Goal: Task Accomplishment & Management: Manage account settings

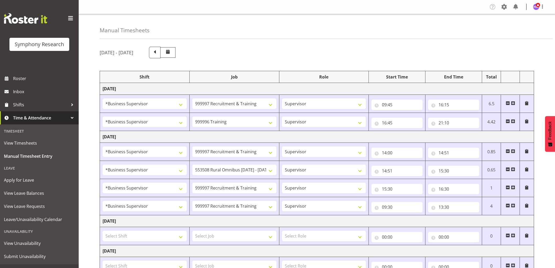
select select "1607"
select select "2379"
select select "1607"
select select "757"
select select "1607"
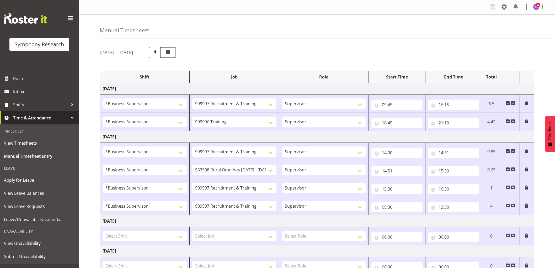
select select "2379"
select select "1607"
select select "10536"
select select "1607"
select select "2379"
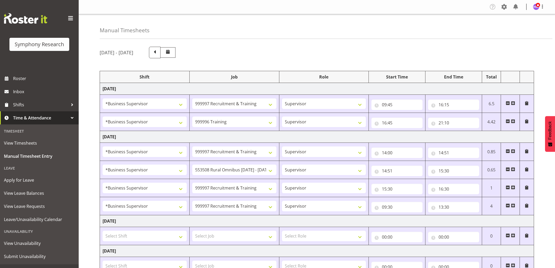
select select "1607"
select select "2379"
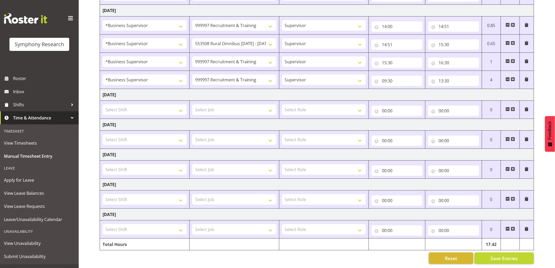
scroll to position [131, 0]
click at [513, 77] on span at bounding box center [513, 79] width 4 height 4
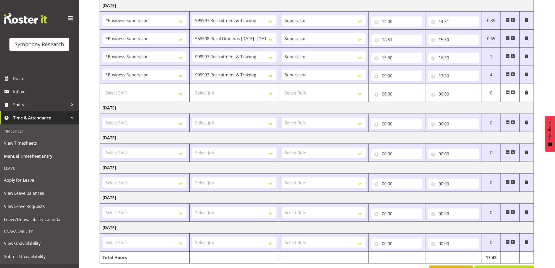
click at [157, 99] on td "Select Shift !!Project Briefing (Job to be assigned) !!Weekend Residential (Ros…" at bounding box center [145, 93] width 90 height 18
click at [158, 95] on select "Select Shift !!Project Briefing (Job to be assigned) !!Weekend Residential (Ros…" at bounding box center [145, 93] width 84 height 10
select select "1607"
click at [103, 88] on select "Select Shift !!Project Briefing (Job to be assigned) !!Weekend Residential (Ros…" at bounding box center [145, 93] width 84 height 10
click at [218, 94] on select "Select Job 550060 IF Admin 553492 World Poll Aus Wave 2 Main 2025 553493 World …" at bounding box center [234, 93] width 84 height 10
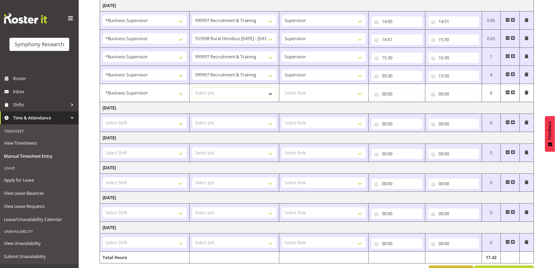
select select "757"
click at [192, 88] on select "Select Job 550060 IF Admin 553492 World Poll Aus Wave 2 Main 2025 553493 World …" at bounding box center [234, 93] width 84 height 10
drag, startPoint x: 314, startPoint y: 94, endPoint x: 311, endPoint y: 98, distance: 5.0
click at [314, 95] on select "Select Role Supervisor Interviewing Briefing" at bounding box center [324, 93] width 84 height 10
select select "45"
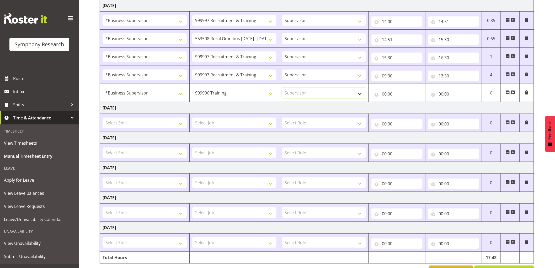
click at [282, 88] on select "Select Role Supervisor Interviewing Briefing" at bounding box center [324, 93] width 84 height 10
click at [385, 93] on input "00:00" at bounding box center [396, 94] width 51 height 10
drag, startPoint x: 408, startPoint y: 109, endPoint x: 410, endPoint y: 107, distance: 3.0
click at [408, 109] on select "00 01 02 03 04 05 06 07 08 09 10 11 12 13 14 15 16 17 18 19 20 21 22 23" at bounding box center [407, 107] width 12 height 10
select select "17"
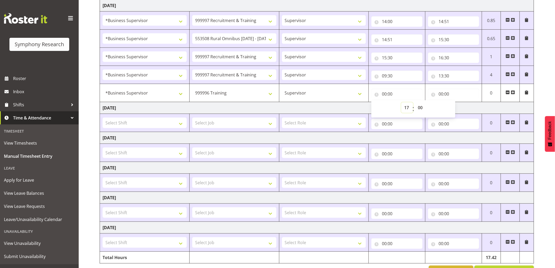
click at [401, 103] on select "00 01 02 03 04 05 06 07 08 09 10 11 12 13 14 15 16 17 18 19 20 21 22 23" at bounding box center [407, 107] width 12 height 10
type input "17:00"
click at [427, 107] on div "00 01 02 03 04 05 06 07 08 09 10 11 12 13 14 15 16 17 18 19 20 21 22 23 : 00 01…" at bounding box center [413, 108] width 84 height 13
click at [423, 107] on select "00 01 02 03 04 05 06 07 08 09 10 11 12 13 14 15 16 17 18 19 20 21 22 23 24 25 2…" at bounding box center [421, 107] width 12 height 10
select select "30"
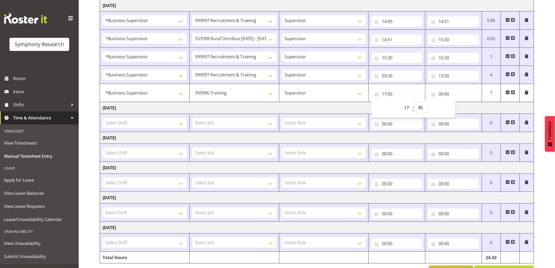
click at [415, 103] on select "00 01 02 03 04 05 06 07 08 09 10 11 12 13 14 15 16 17 18 19 20 21 22 23 24 25 2…" at bounding box center [421, 107] width 12 height 10
type input "17:30"
click at [441, 90] on input "00:00" at bounding box center [453, 94] width 51 height 10
click at [464, 108] on select "00 01 02 03 04 05 06 07 08 09 10 11 12 13 14 15 16 17 18 19 20 21 22 23" at bounding box center [464, 107] width 12 height 10
select select "21"
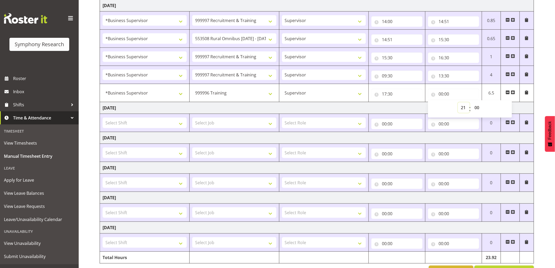
click at [458, 103] on select "00 01 02 03 04 05 06 07 08 09 10 11 12 13 14 15 16 17 18 19 20 21 22 23" at bounding box center [464, 107] width 12 height 10
type input "21:00"
click at [342, 106] on td "[DATE]" at bounding box center [317, 108] width 434 height 12
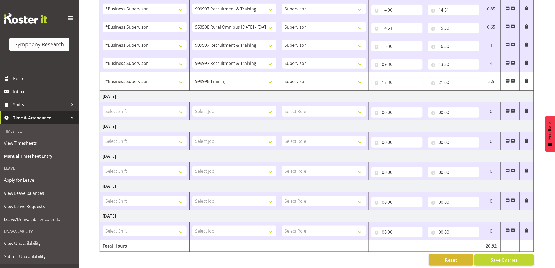
scroll to position [149, 0]
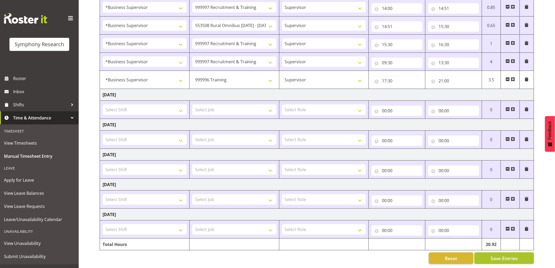
click at [502, 255] on span "Save Entries" at bounding box center [503, 258] width 27 height 7
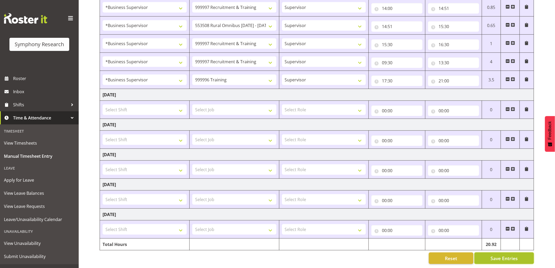
click at [491, 255] on span "Save Entries" at bounding box center [503, 258] width 27 height 7
click at [498, 255] on span "Save Entries" at bounding box center [503, 258] width 27 height 7
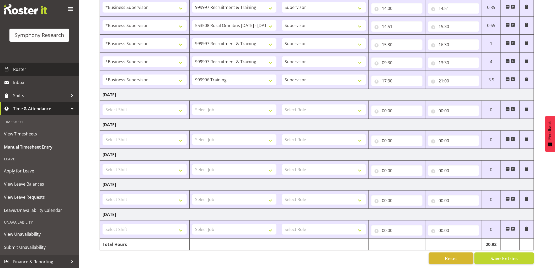
click at [18, 71] on span "Roster" at bounding box center [44, 69] width 63 height 8
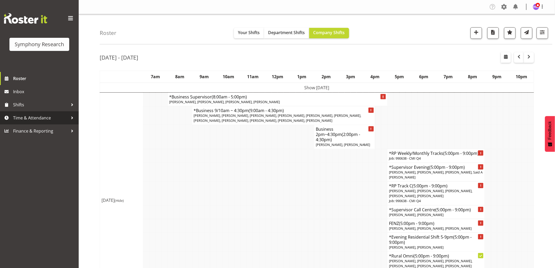
click at [36, 122] on link "Time & Attendance" at bounding box center [39, 117] width 79 height 13
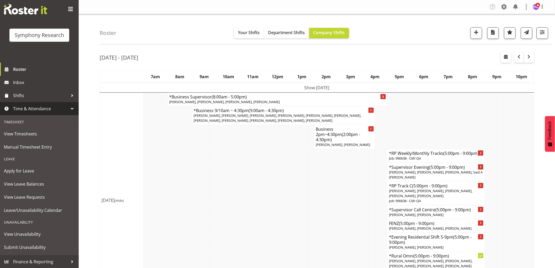
scroll to position [29, 0]
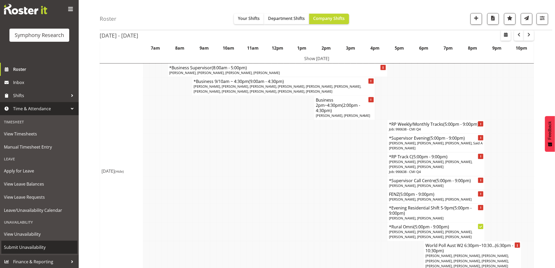
click at [38, 250] on span "Submit Unavailability" at bounding box center [39, 247] width 71 height 8
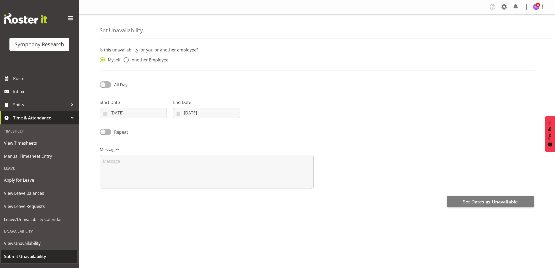
select select "7"
select select "2025"
click at [128, 113] on input "19/08/2025" at bounding box center [133, 113] width 67 height 10
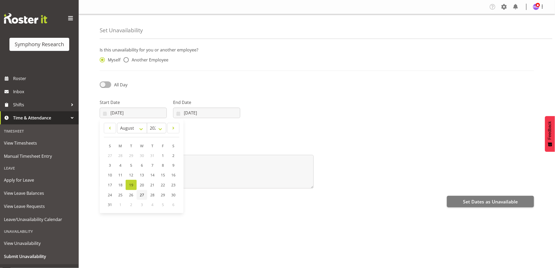
click at [142, 196] on span "27" at bounding box center [142, 194] width 4 height 5
type input "27/08/2025"
click at [187, 115] on input "19/08/2025" at bounding box center [206, 113] width 67 height 10
click at [217, 195] on span "27" at bounding box center [215, 194] width 4 height 5
type input "27/08/2025"
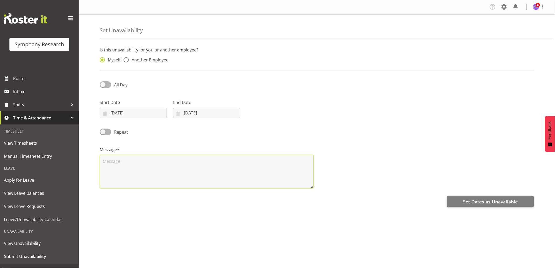
click at [178, 176] on textarea at bounding box center [207, 172] width 214 height 34
type textarea "h"
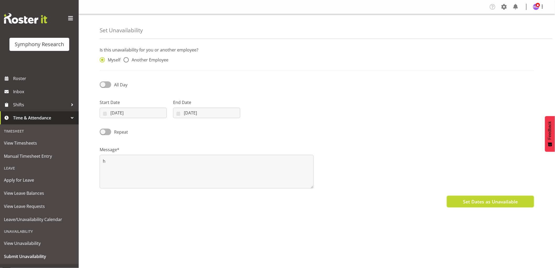
click at [490, 199] on span "Set Dates as Unavailable" at bounding box center [490, 201] width 55 height 7
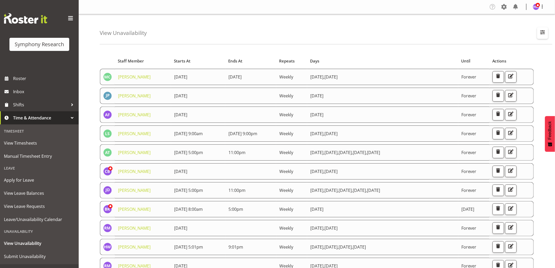
click at [545, 34] on span "button" at bounding box center [542, 32] width 7 height 7
drag, startPoint x: 499, startPoint y: 56, endPoint x: 500, endPoint y: 59, distance: 3.8
click at [507, 51] on div "Search Search for a particular employee" at bounding box center [509, 53] width 70 height 19
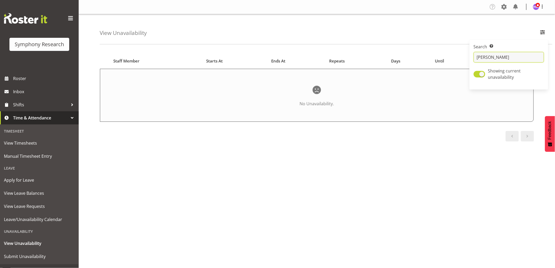
type input "Hitesh"
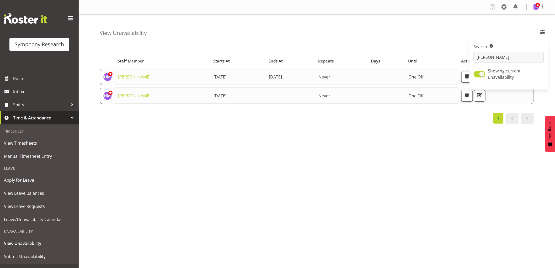
drag, startPoint x: 121, startPoint y: 98, endPoint x: 201, endPoint y: 98, distance: 80.5
click at [201, 98] on tr "Hitesh Makan 27th August 2025 Never One Off" at bounding box center [317, 96] width 434 height 16
click at [213, 98] on span "27th August 2025" at bounding box center [219, 96] width 13 height 6
drag, startPoint x: 209, startPoint y: 96, endPoint x: 232, endPoint y: 93, distance: 23.7
click at [232, 93] on tr "Hitesh Makan 27th August 2025 Never One Off" at bounding box center [317, 96] width 434 height 16
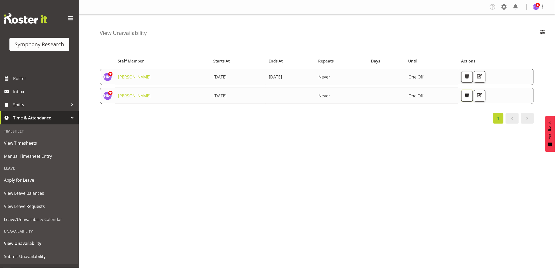
click at [470, 95] on span "button" at bounding box center [467, 95] width 7 height 7
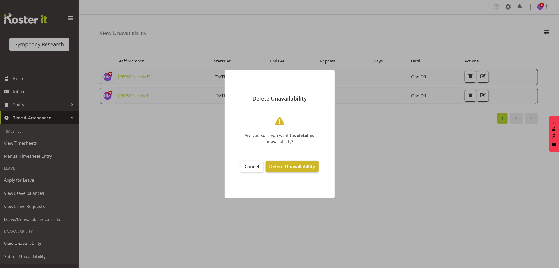
click at [286, 164] on span "Delete Unavailability" at bounding box center [292, 166] width 46 height 6
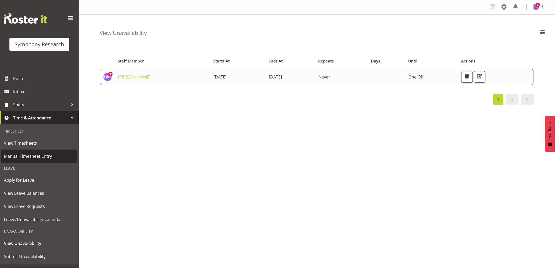
click at [40, 158] on span "Manual Timesheet Entry" at bounding box center [39, 156] width 71 height 8
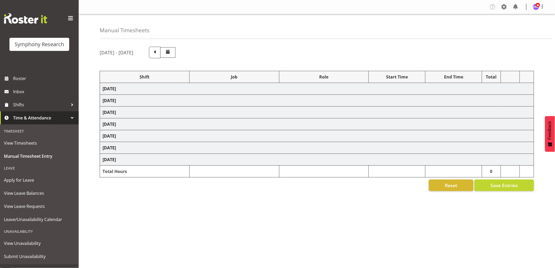
select select "1607"
select select "2379"
select select "1607"
select select "757"
select select "1607"
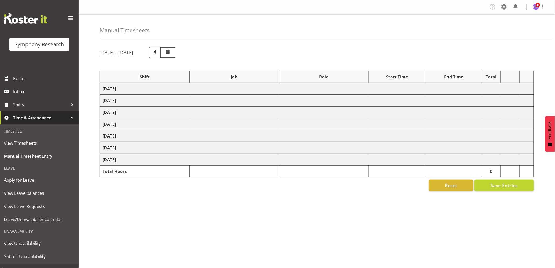
select select "2379"
select select "1607"
select select "10536"
select select "1607"
select select "2379"
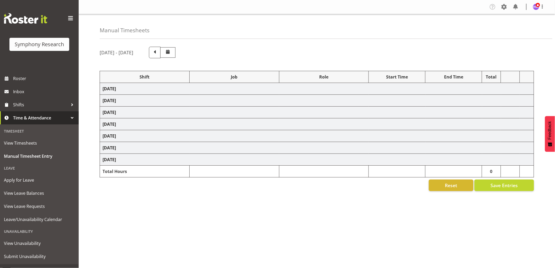
select select "1607"
select select "2379"
select select "1607"
select select "757"
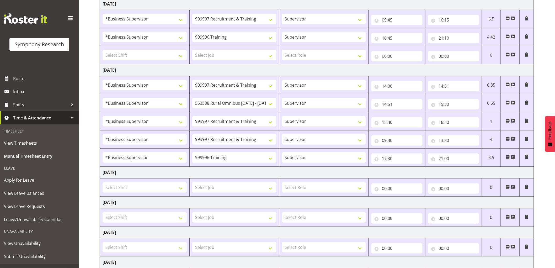
scroll to position [116, 0]
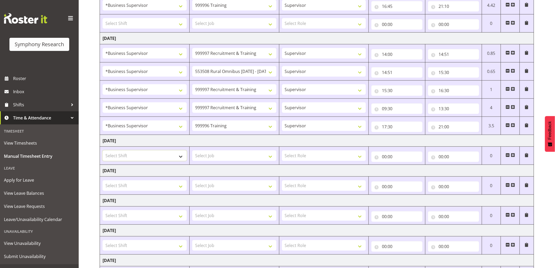
click at [135, 158] on select "Select Shift !!Project Briefing (Job to be assigned) !!Weekend Residential (Ros…" at bounding box center [145, 155] width 84 height 10
select select "67675"
click at [103, 151] on select "Select Shift !!Project Briefing (Job to be assigned) !!Weekend Residential (Ros…" at bounding box center [145, 155] width 84 height 10
drag, startPoint x: 228, startPoint y: 158, endPoint x: 216, endPoint y: 151, distance: 14.1
click at [228, 158] on select "Select Job 550060 IF Admin 553492 World Poll Aus Wave 2 Main 2025 553493 World …" at bounding box center [234, 155] width 84 height 10
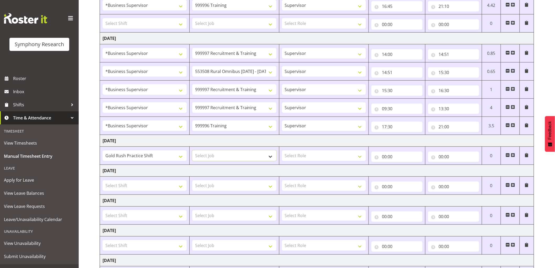
select select "7759"
click at [192, 151] on select "Select Job 550060 IF Admin 553492 World Poll Aus Wave 2 Main 2025 553493 World …" at bounding box center [234, 155] width 84 height 10
click at [319, 158] on select "Select Role Supervisor Interviewing Briefing" at bounding box center [324, 155] width 84 height 10
select select "47"
click at [282, 151] on select "Select Role Supervisor Interviewing Briefing" at bounding box center [324, 155] width 84 height 10
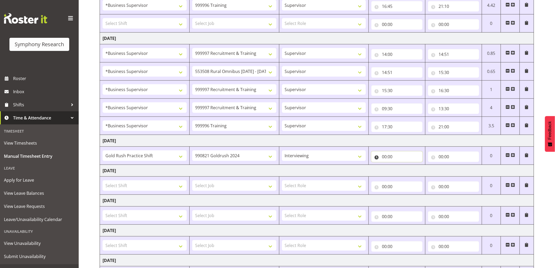
drag, startPoint x: 386, startPoint y: 158, endPoint x: 391, endPoint y: 169, distance: 12.6
click at [386, 158] on input "00:00" at bounding box center [396, 156] width 51 height 10
drag, startPoint x: 405, startPoint y: 174, endPoint x: 402, endPoint y: 178, distance: 4.3
click at [405, 174] on select "00 01 02 03 04 05 06 07 08 09 10 11 12 13 14 15 16 17 18 19 20 21 22 23" at bounding box center [407, 170] width 12 height 10
select select "17"
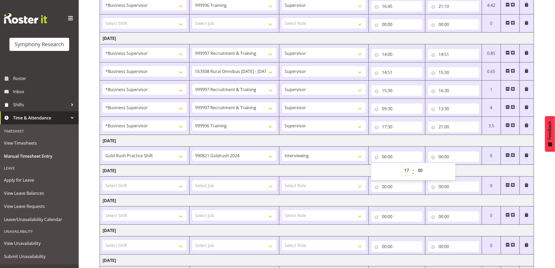
click at [401, 165] on select "00 01 02 03 04 05 06 07 08 09 10 11 12 13 14 15 16 17 18 19 20 21 22 23" at bounding box center [407, 170] width 12 height 10
type input "17:00"
click at [441, 158] on input "00:00" at bounding box center [453, 156] width 51 height 10
drag, startPoint x: 463, startPoint y: 174, endPoint x: 456, endPoint y: 174, distance: 7.3
click at [463, 174] on select "00 01 02 03 04 05 06 07 08 09 10 11 12 13 14 15 16 17 18 19 20 21 22 23" at bounding box center [464, 170] width 12 height 10
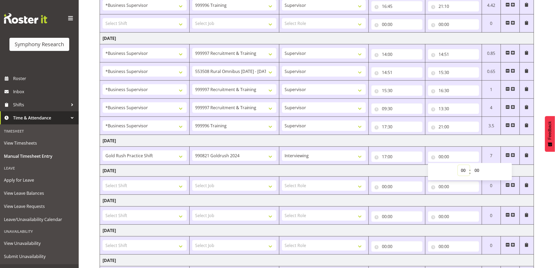
select select "21"
click at [458, 165] on select "00 01 02 03 04 05 06 07 08 09 10 11 12 13 14 15 16 17 18 19 20 21 22 23" at bounding box center [464, 170] width 12 height 10
type input "21:00"
click at [352, 174] on td "[DATE]" at bounding box center [317, 171] width 434 height 12
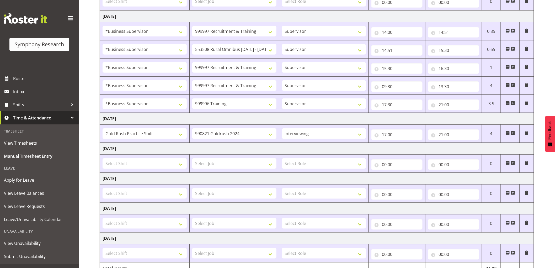
scroll to position [167, 0]
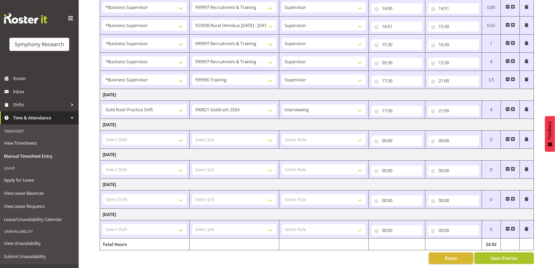
click at [520, 255] on button "Save Entries" at bounding box center [504, 258] width 60 height 12
click at [25, 78] on span "Roster" at bounding box center [44, 78] width 63 height 8
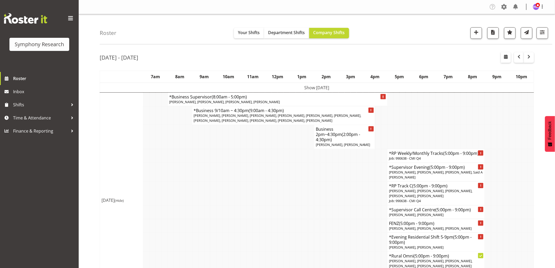
click at [293, 87] on td "Show [DATE]" at bounding box center [317, 88] width 434 height 10
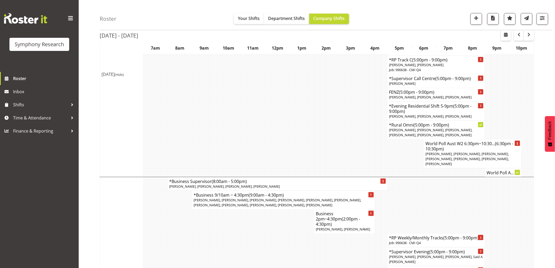
scroll to position [146, 0]
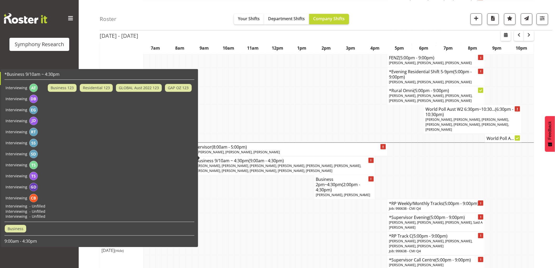
click at [315, 231] on td at bounding box center [317, 243] width 6 height 24
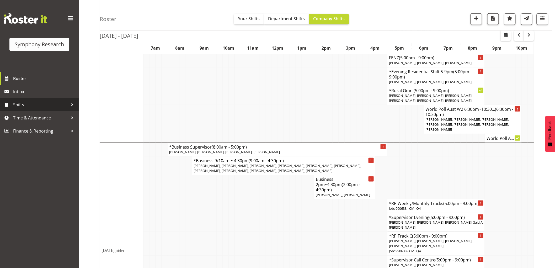
click at [35, 103] on span "Shifts" at bounding box center [40, 105] width 55 height 8
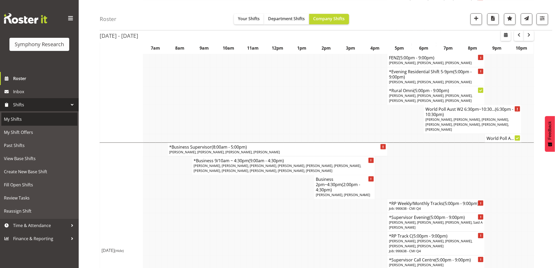
click at [26, 121] on span "My Shifts" at bounding box center [39, 119] width 71 height 8
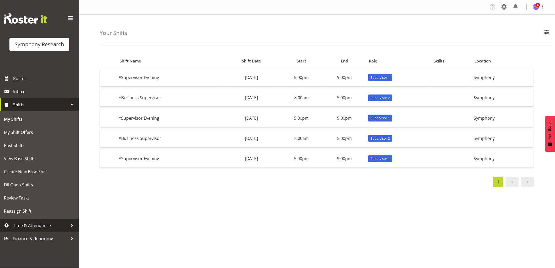
click at [47, 224] on span "Time & Attendance" at bounding box center [40, 225] width 55 height 8
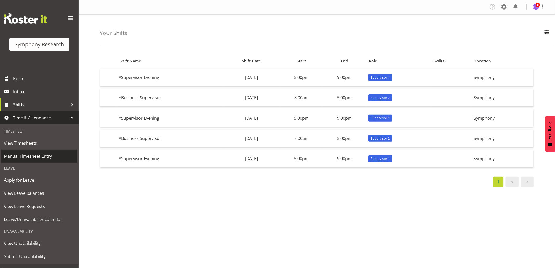
click at [39, 158] on span "Manual Timesheet Entry" at bounding box center [39, 156] width 71 height 8
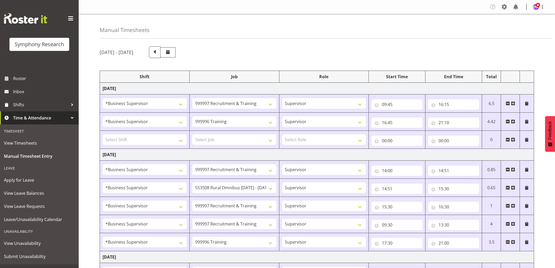
select select "1607"
select select "2379"
select select "1607"
select select "757"
select select "1607"
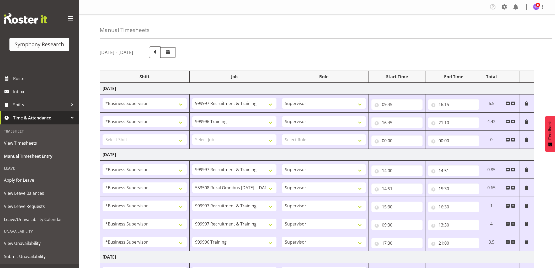
select select "2379"
select select "1607"
select select "10536"
select select "1607"
select select "2379"
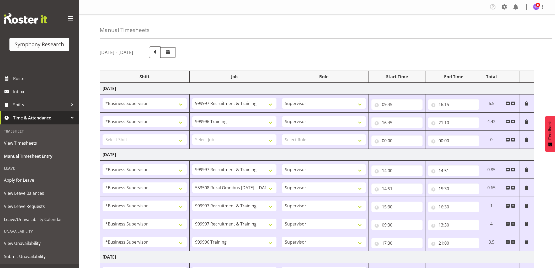
select select "1607"
select select "2379"
select select "1607"
select select "757"
select select "67675"
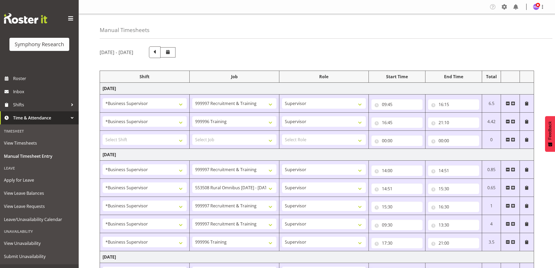
select select "7759"
select select "47"
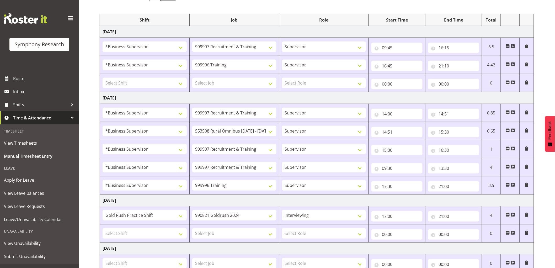
scroll to position [185, 0]
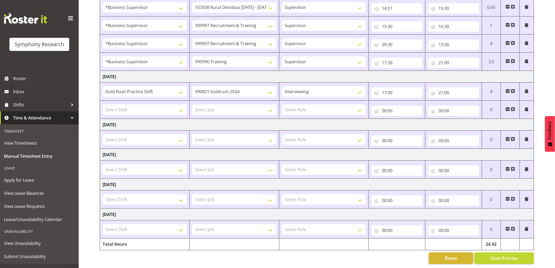
click at [509, 89] on span at bounding box center [508, 91] width 4 height 4
type input "00:00"
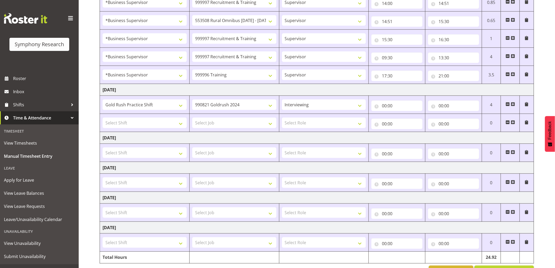
select select
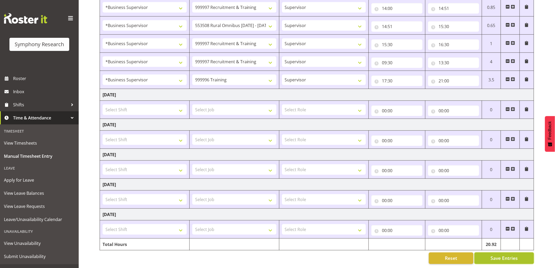
click at [495, 255] on span "Save Entries" at bounding box center [503, 258] width 27 height 7
